Goal: Information Seeking & Learning: Learn about a topic

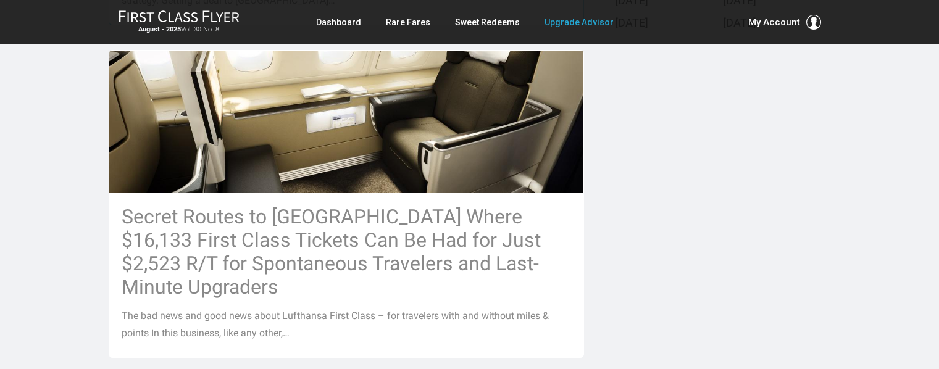
scroll to position [641, 0]
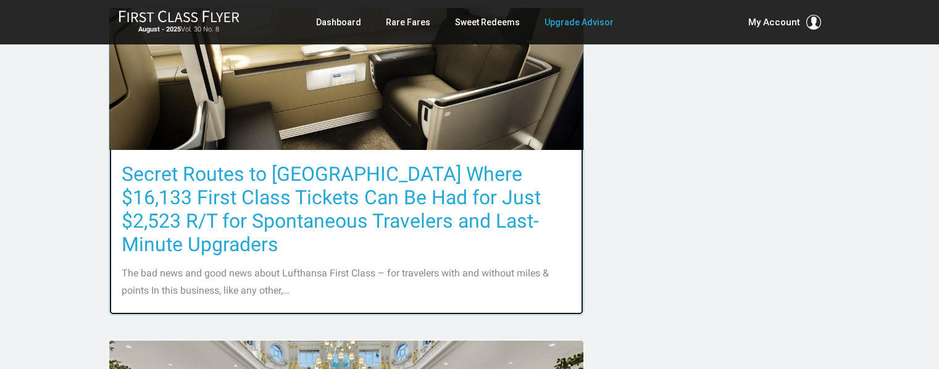
click at [268, 187] on h3 "Secret Routes to [GEOGRAPHIC_DATA] Where $16,133 First Class Tickets Can Be Had…" at bounding box center [347, 209] width 450 height 94
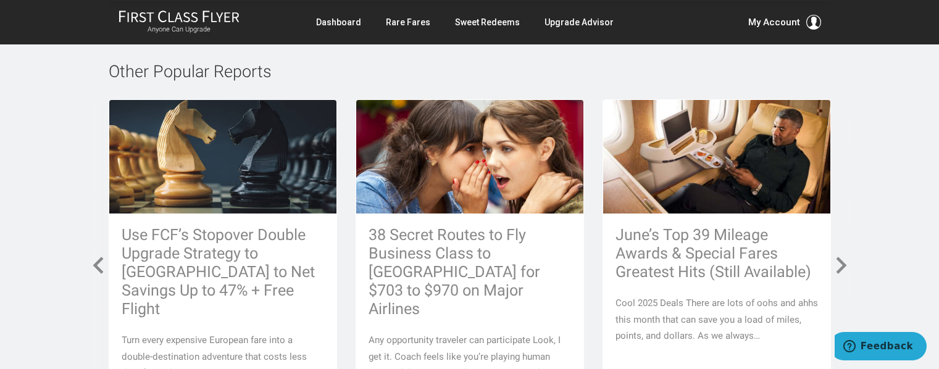
scroll to position [6236, 0]
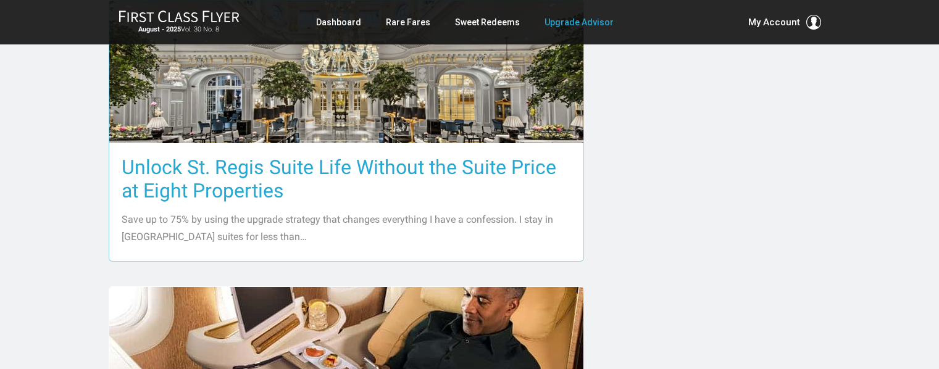
scroll to position [986, 0]
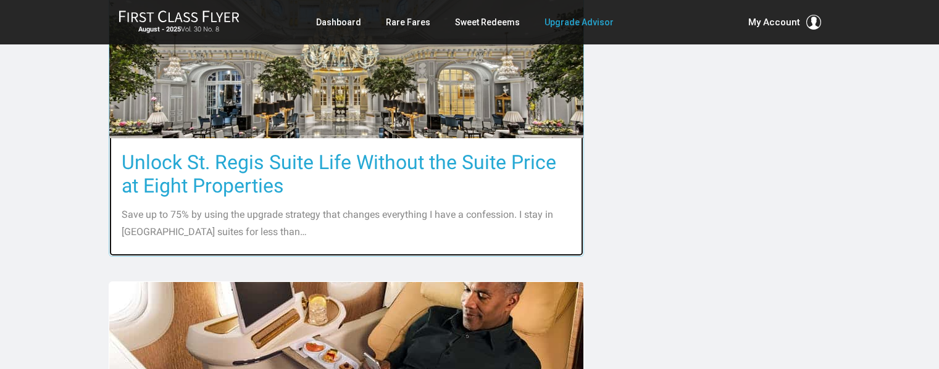
click at [212, 151] on h3 "Unlock St. Regis Suite Life Without the Suite Price at Eight Properties" at bounding box center [347, 174] width 450 height 47
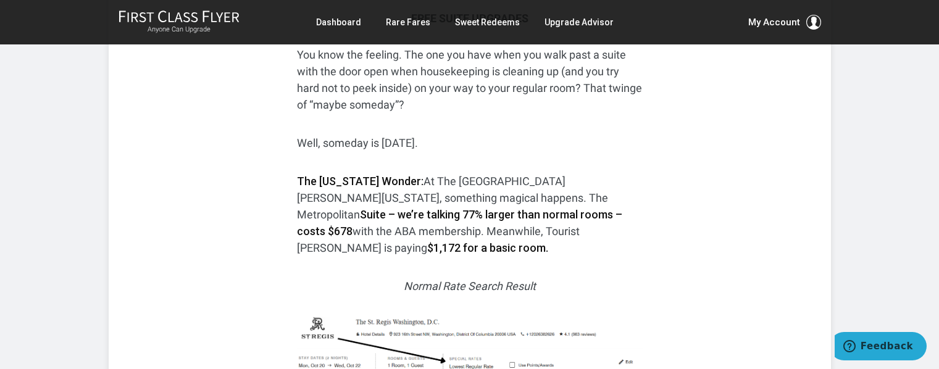
scroll to position [686, 0]
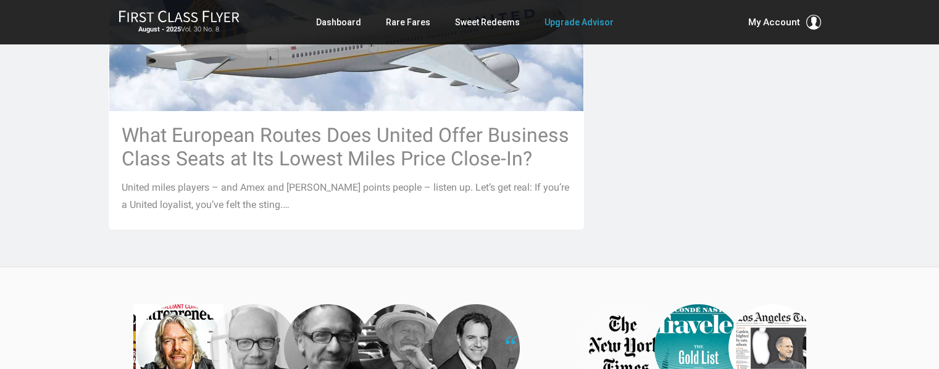
scroll to position [1588, 0]
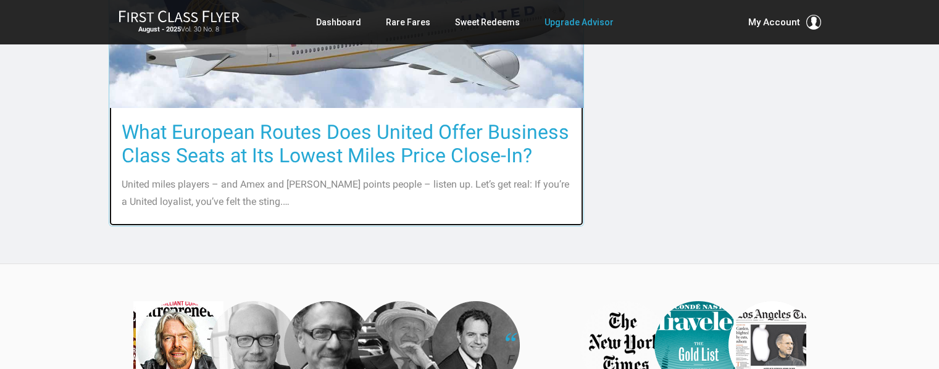
click at [263, 120] on h3 "What European Routes Does United Offer Business Class Seats at Its Lowest Miles…" at bounding box center [347, 143] width 450 height 47
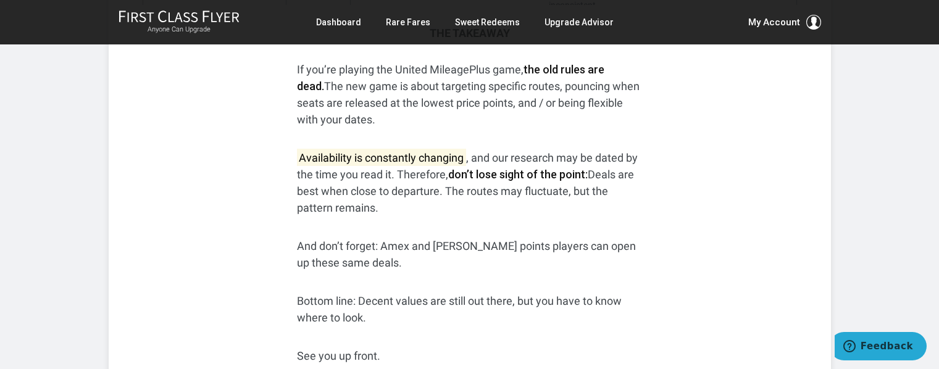
scroll to position [2345, 0]
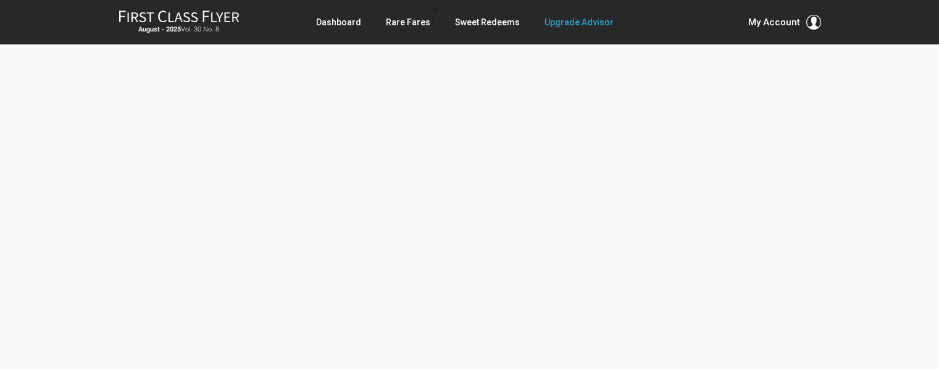
scroll to position [3781, 0]
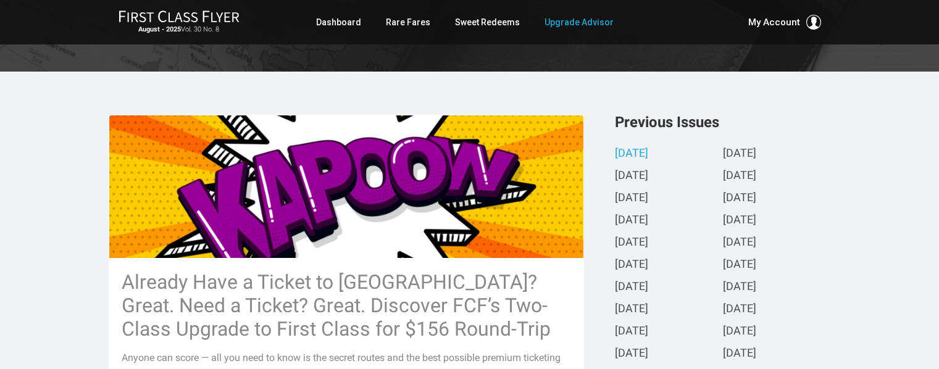
scroll to position [222, 0]
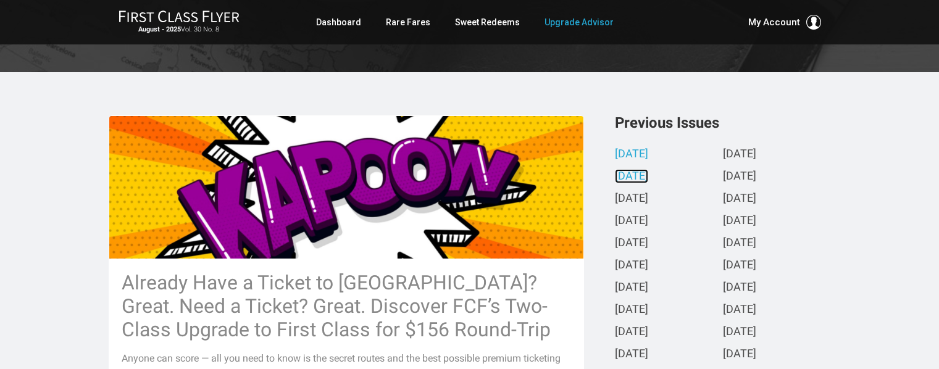
click at [630, 177] on link "[DATE]" at bounding box center [631, 176] width 33 height 13
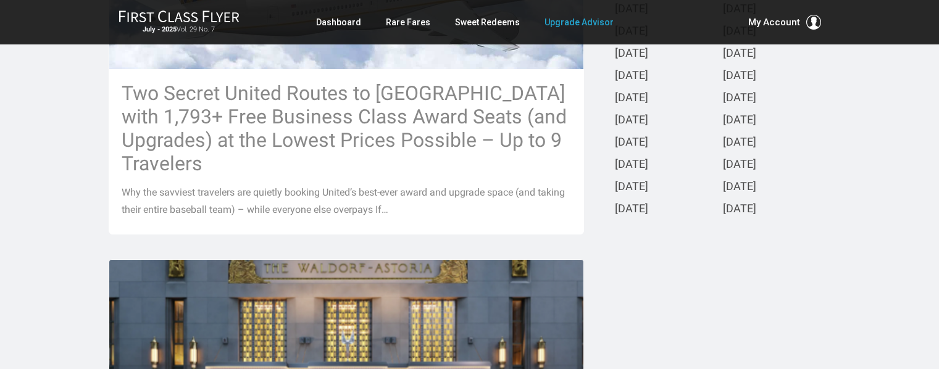
scroll to position [413, 9]
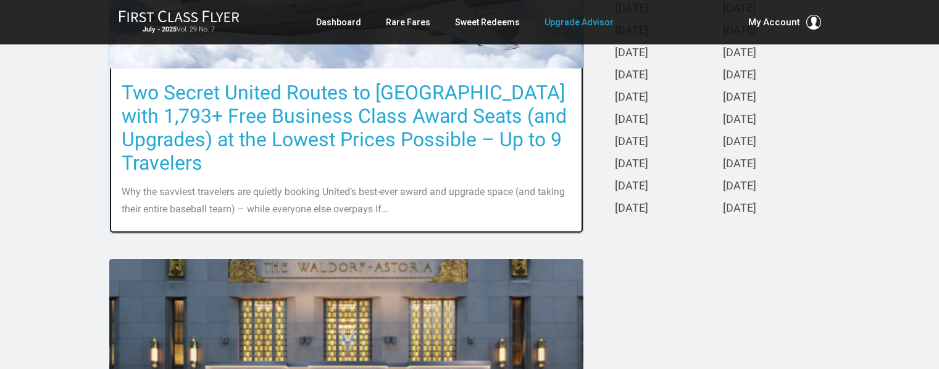
click at [237, 112] on h3 "Two Secret United Routes to [GEOGRAPHIC_DATA] with 1,793+ Free Business Class A…" at bounding box center [347, 128] width 450 height 94
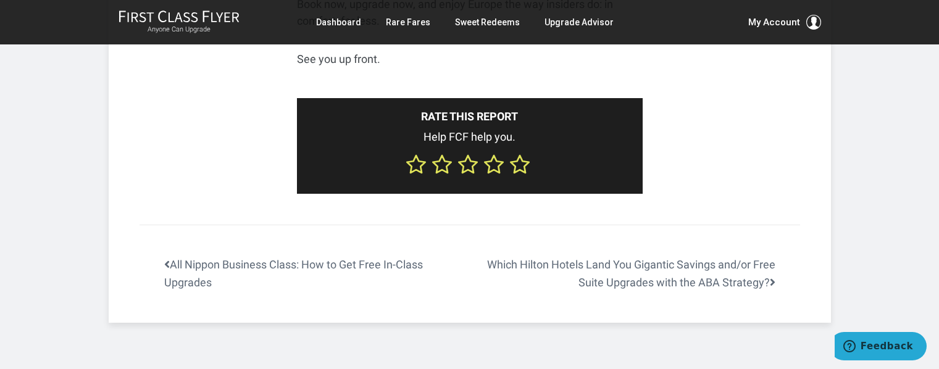
scroll to position [3899, 0]
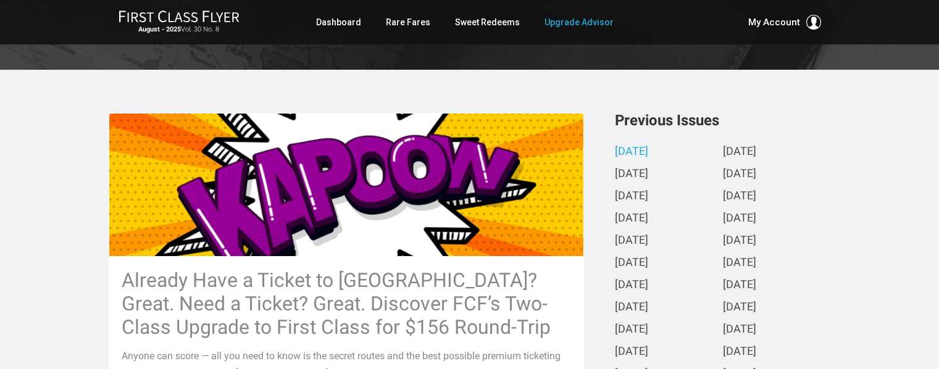
scroll to position [223, 0]
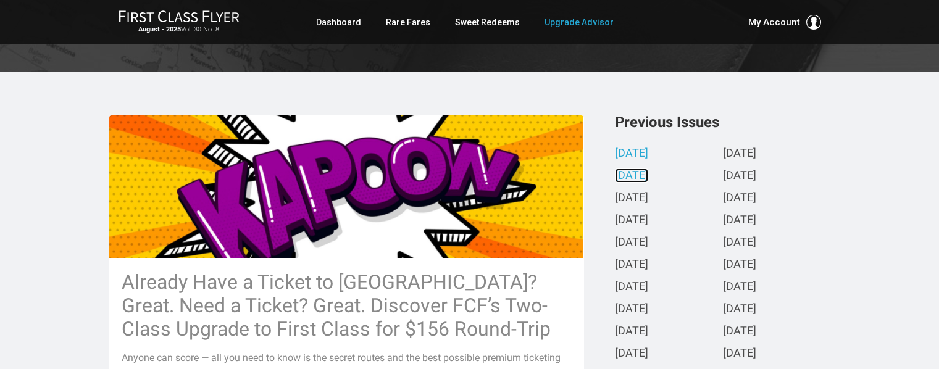
click at [637, 175] on link "[DATE]" at bounding box center [631, 176] width 33 height 13
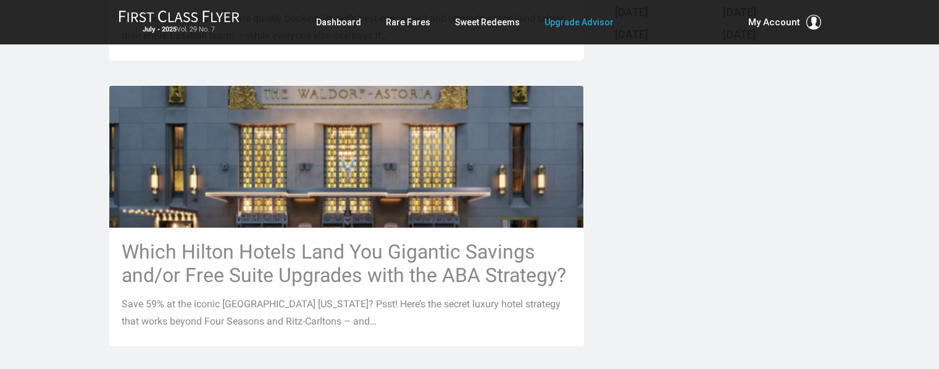
scroll to position [533, 0]
